Goal: Task Accomplishment & Management: Use online tool/utility

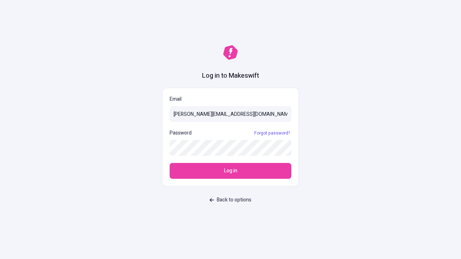
type input "[PERSON_NAME][EMAIL_ADDRESS][DOMAIN_NAME]"
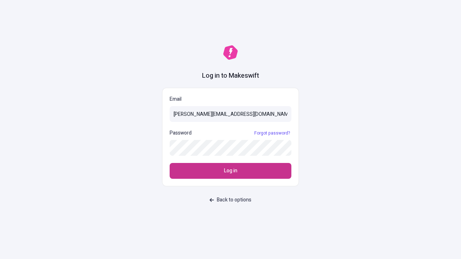
click at [231, 171] on span "Log in" at bounding box center [230, 171] width 13 height 8
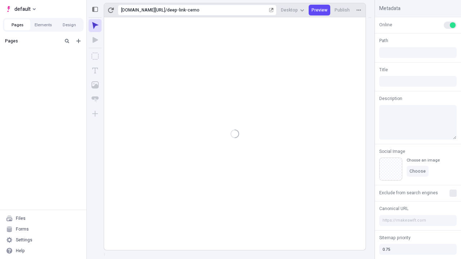
type input "/deep-link-cerno"
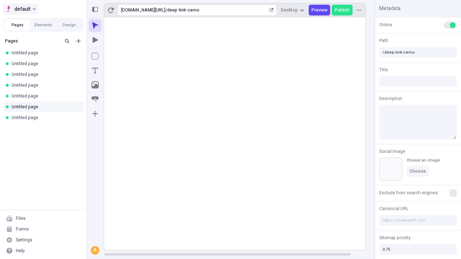
click at [20, 9] on span "default" at bounding box center [22, 9] width 16 height 9
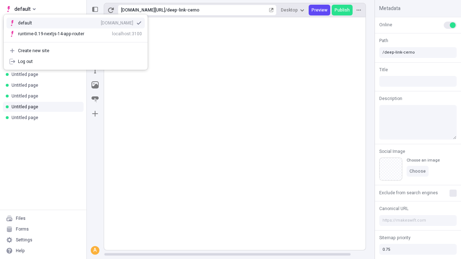
click at [101, 22] on div "qee9k4dy7d.staging.makeswift.site" at bounding box center [117, 23] width 32 height 6
click at [79, 41] on icon "Add new" at bounding box center [78, 41] width 4 height 4
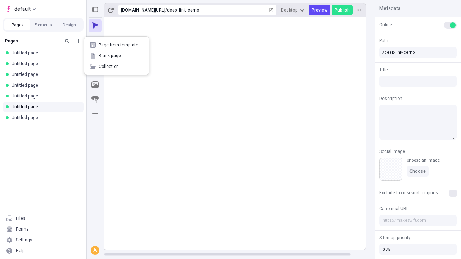
click at [117, 56] on span "Blank page" at bounding box center [121, 56] width 45 height 6
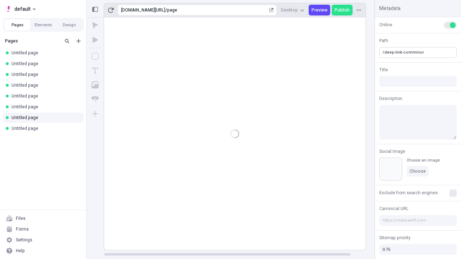
type input "/deep-link-comminor"
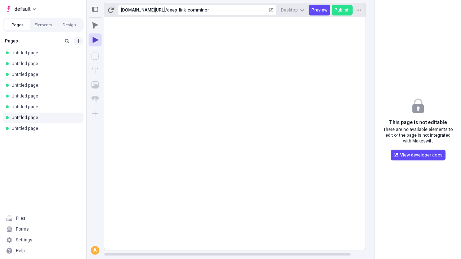
click at [79, 41] on icon "Add new" at bounding box center [78, 41] width 4 height 4
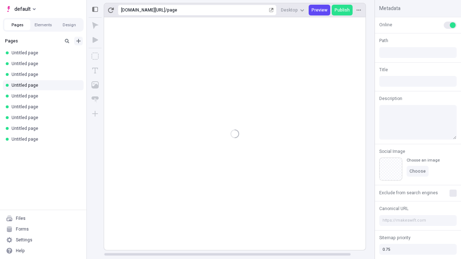
type input "/page"
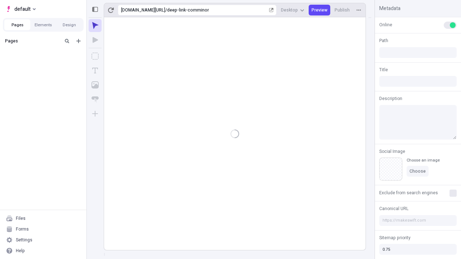
type input "/deep-link-comminor"
